Goal: Task Accomplishment & Management: Manage account settings

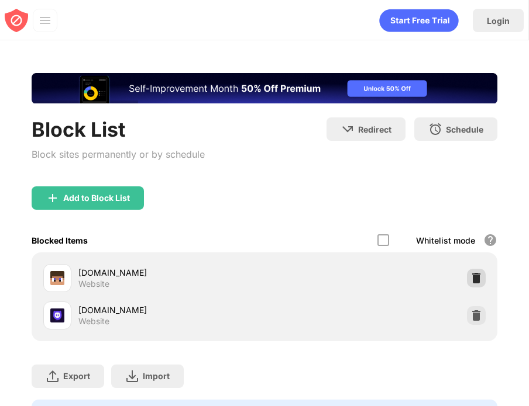
click at [470, 280] on img at bounding box center [476, 279] width 12 height 12
